Goal: Information Seeking & Learning: Learn about a topic

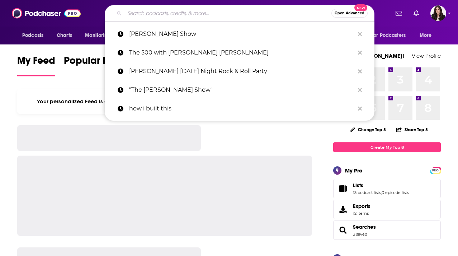
click at [209, 16] on input "Search podcasts, credits, & more..." at bounding box center [228, 13] width 207 height 11
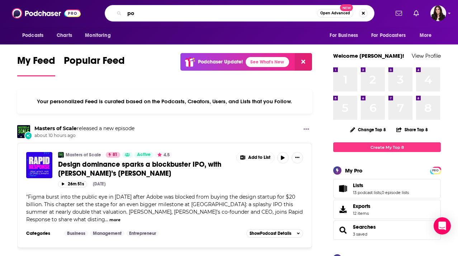
type input "p"
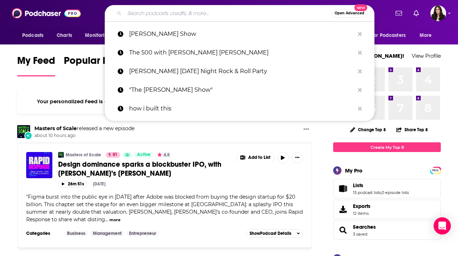
click at [81, 54] on div "My Feed Popular Feed Podchaser Update! See What's New" at bounding box center [164, 65] width 295 height 25
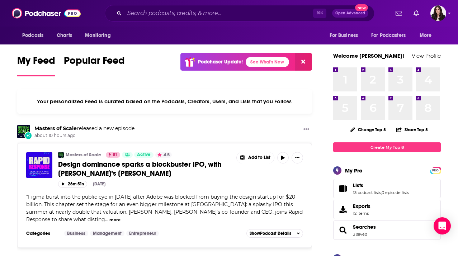
click at [343, 14] on span "Open Advanced" at bounding box center [351, 13] width 30 height 4
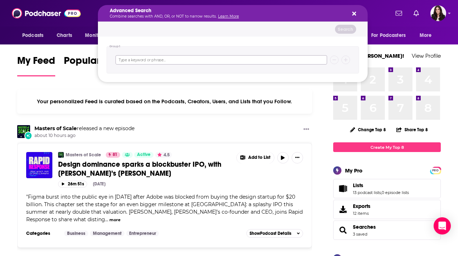
click at [253, 64] on input "Search podcasts, credits, & more..." at bounding box center [222, 59] width 212 height 9
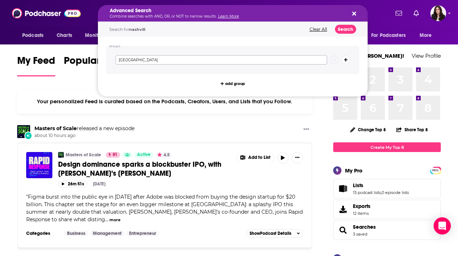
type input "nashville"
click at [351, 27] on button "Search" at bounding box center [345, 29] width 21 height 9
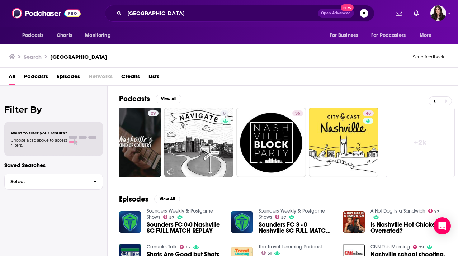
click at [72, 138] on span at bounding box center [73, 138] width 8 height 4
click at [58, 107] on h2 "Filter By" at bounding box center [53, 109] width 99 height 10
click at [170, 99] on button "View All" at bounding box center [169, 99] width 26 height 9
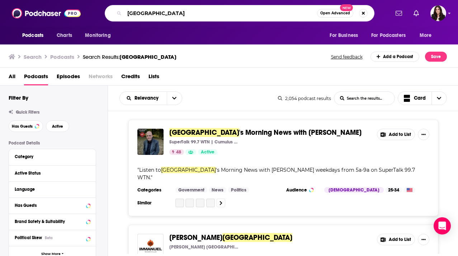
click at [148, 13] on input "nashville" at bounding box center [221, 13] width 193 height 11
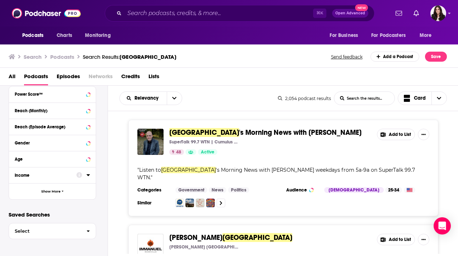
scroll to position [196, 0]
click at [51, 191] on span "Show More" at bounding box center [50, 192] width 19 height 4
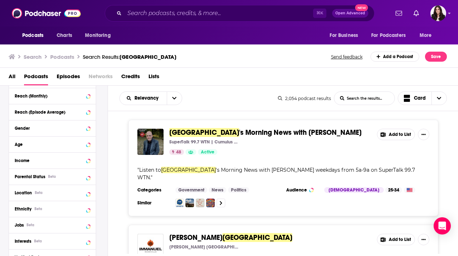
scroll to position [213, 0]
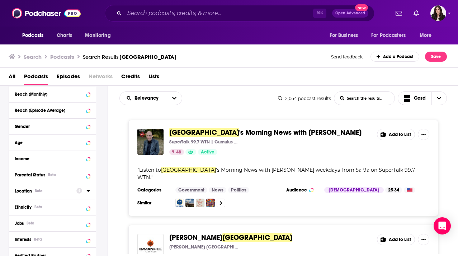
click at [51, 192] on div "Location Beta" at bounding box center [43, 191] width 57 height 5
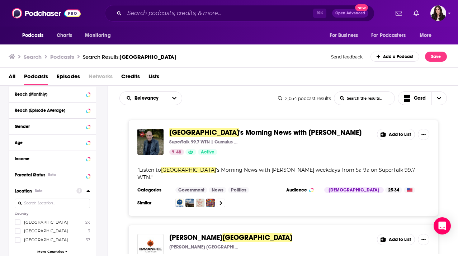
click at [51, 203] on input at bounding box center [52, 204] width 75 height 10
type input "nashville"
click at [17, 222] on icon at bounding box center [17, 222] width 4 height 4
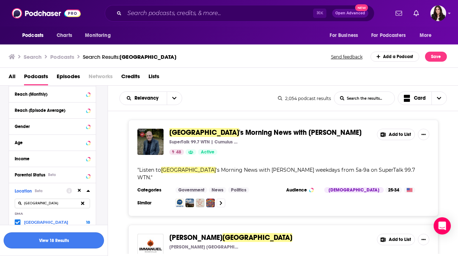
click at [81, 243] on button "View 18 Results" at bounding box center [54, 241] width 101 height 16
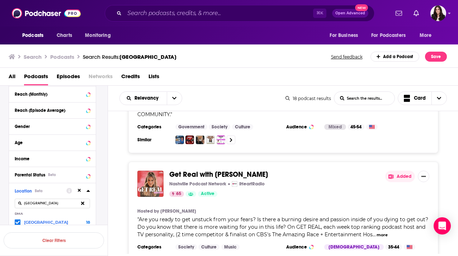
scroll to position [1691, 0]
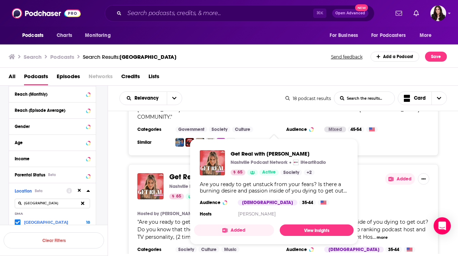
click at [181, 219] on span "Are you ready to get unstuck from your fears? Is there a burning desire and pas…" at bounding box center [282, 230] width 291 height 22
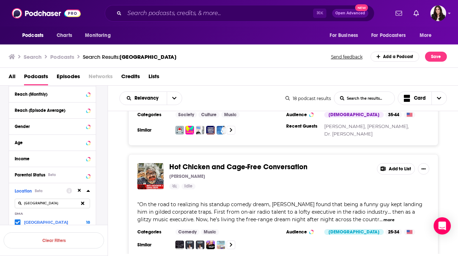
scroll to position [1825, 0]
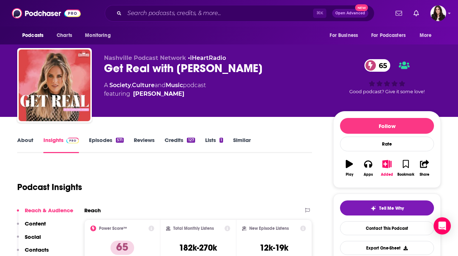
scroll to position [2, 0]
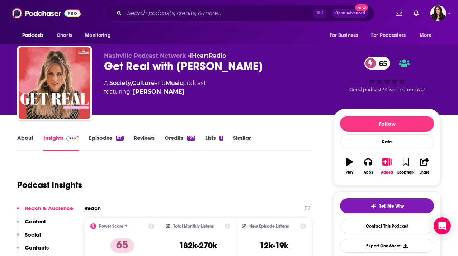
click at [22, 135] on link "About" at bounding box center [25, 143] width 16 height 17
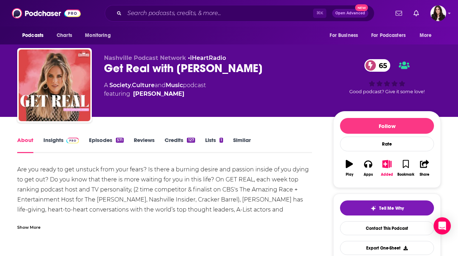
click at [35, 225] on div "Show More" at bounding box center [28, 227] width 23 height 7
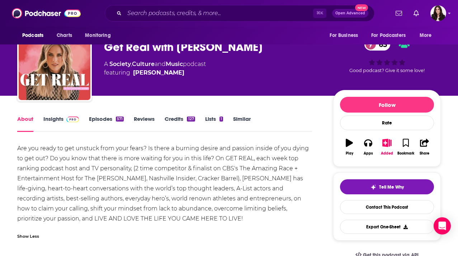
scroll to position [24, 0]
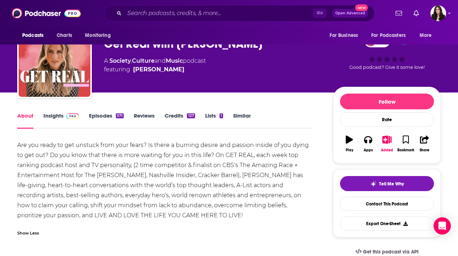
click at [109, 113] on link "Episodes 571" at bounding box center [106, 120] width 35 height 17
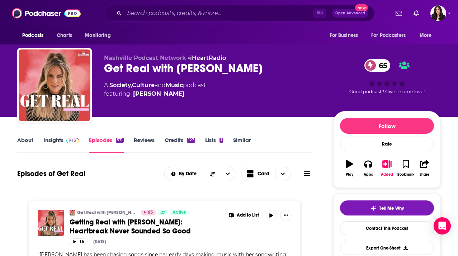
drag, startPoint x: 101, startPoint y: 68, endPoint x: 292, endPoint y: 67, distance: 191.3
click at [293, 68] on div "Nashville Podcast Network • iHeartRadio Get Real with [PERSON_NAME] 65 A Societ…" at bounding box center [229, 87] width 424 height 78
copy h2 "Get Real with [PERSON_NAME]"
